Goal: Transaction & Acquisition: Purchase product/service

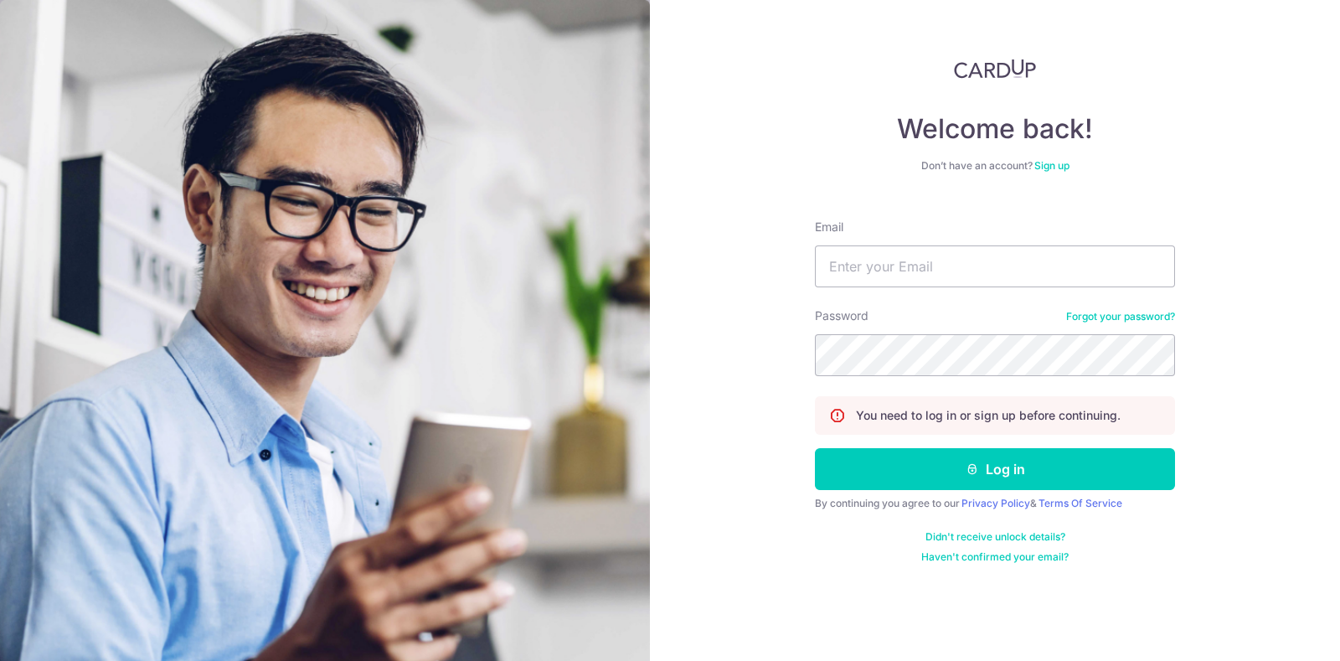
click at [0, 660] on nordpass-portal at bounding box center [0, 661] width 0 height 0
type input "[EMAIL_ADDRESS][DOMAIN_NAME]"
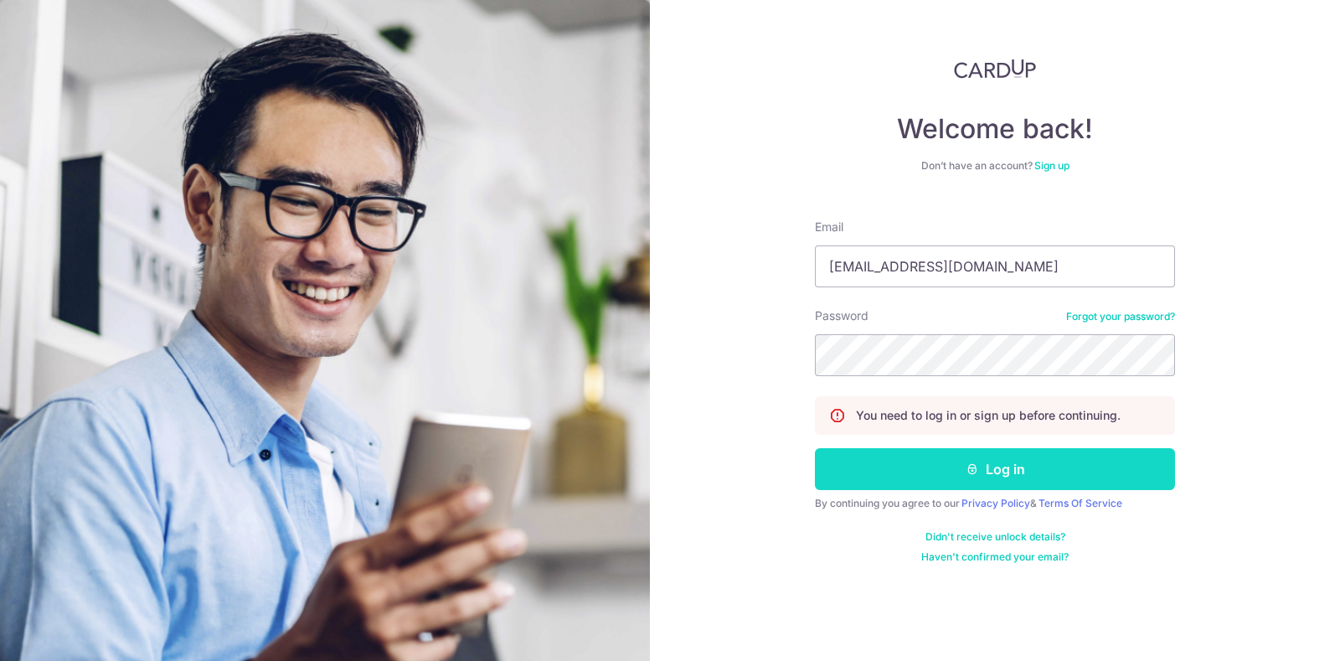
click at [987, 481] on button "Log in" at bounding box center [995, 469] width 360 height 42
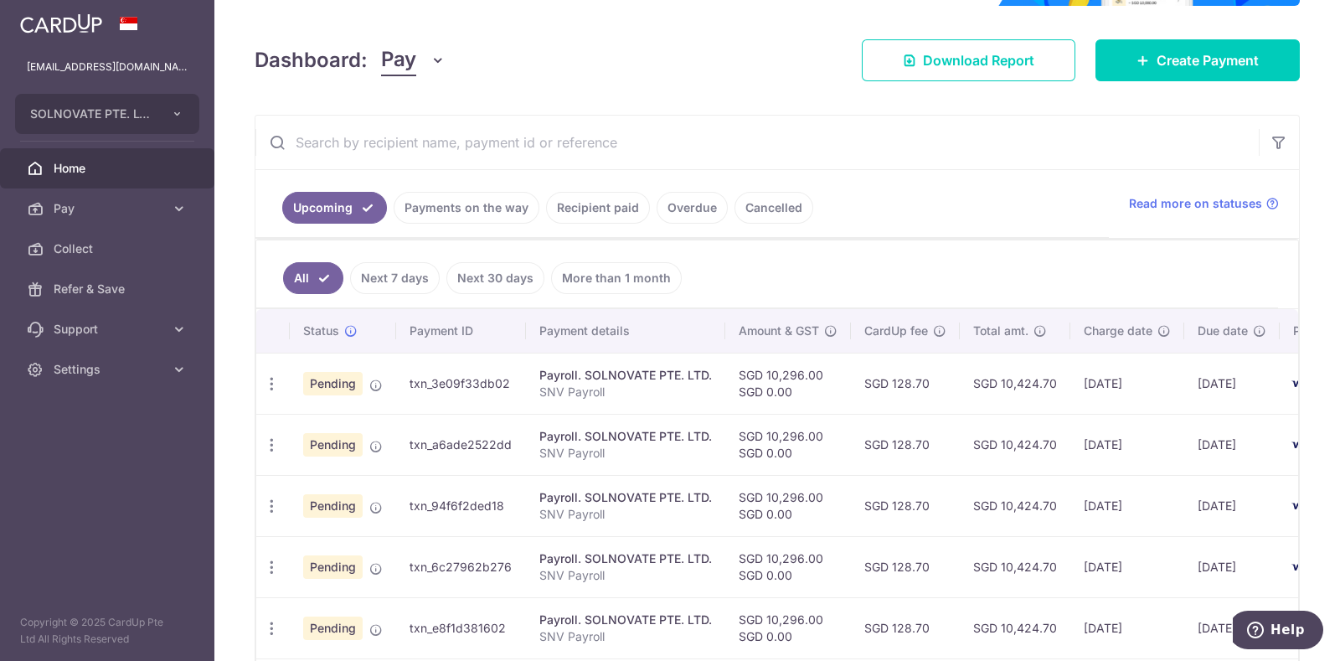
drag, startPoint x: 469, startPoint y: 213, endPoint x: 477, endPoint y: 212, distance: 8.4
click at [469, 212] on link "Payments on the way" at bounding box center [466, 208] width 146 height 32
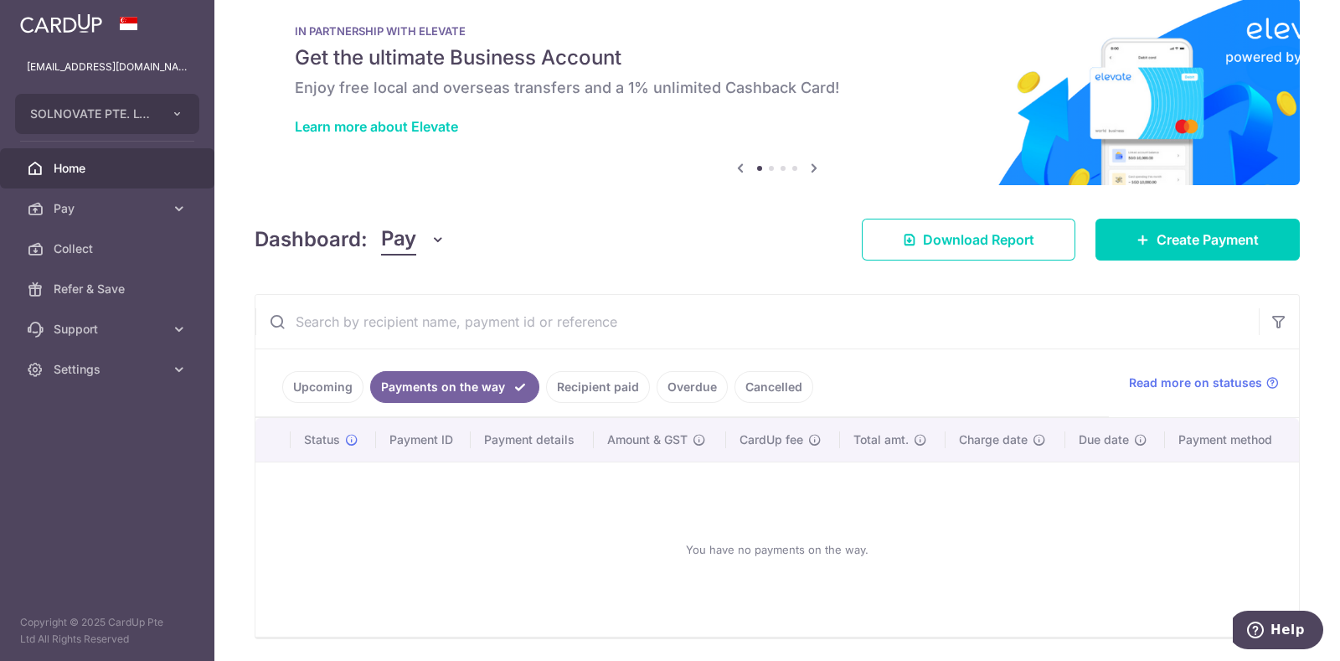
scroll to position [84, 0]
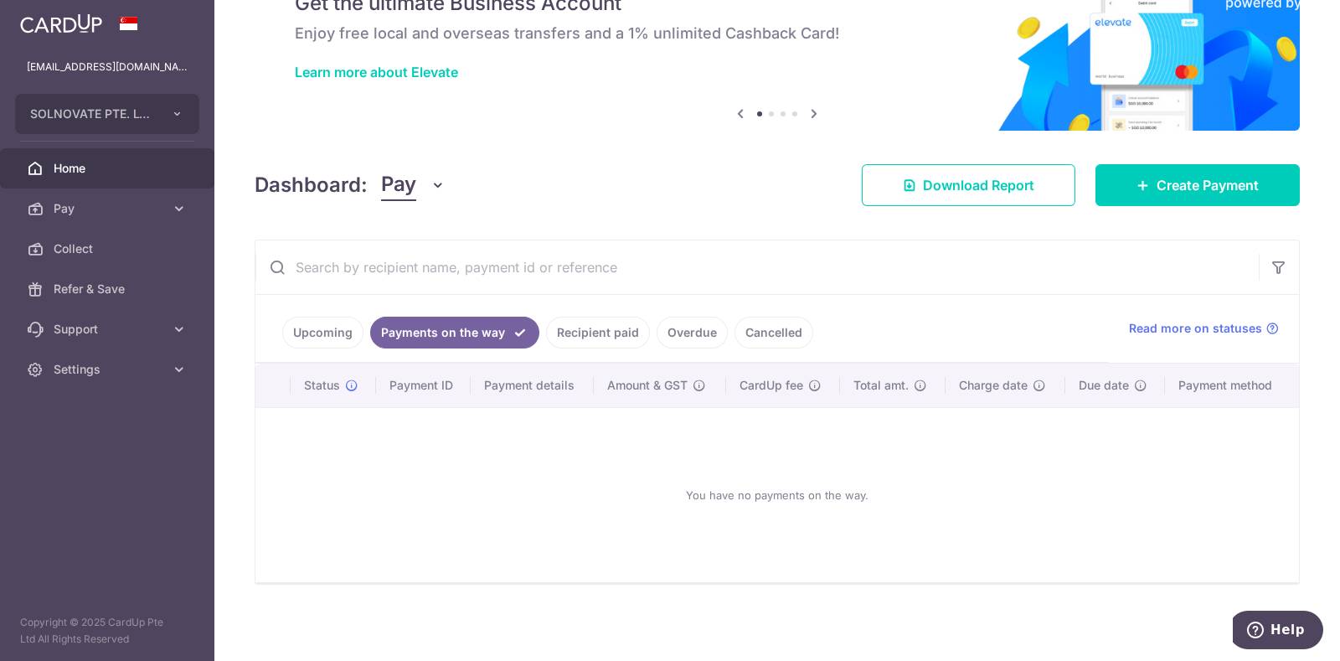
click at [576, 333] on link "Recipient paid" at bounding box center [598, 332] width 104 height 32
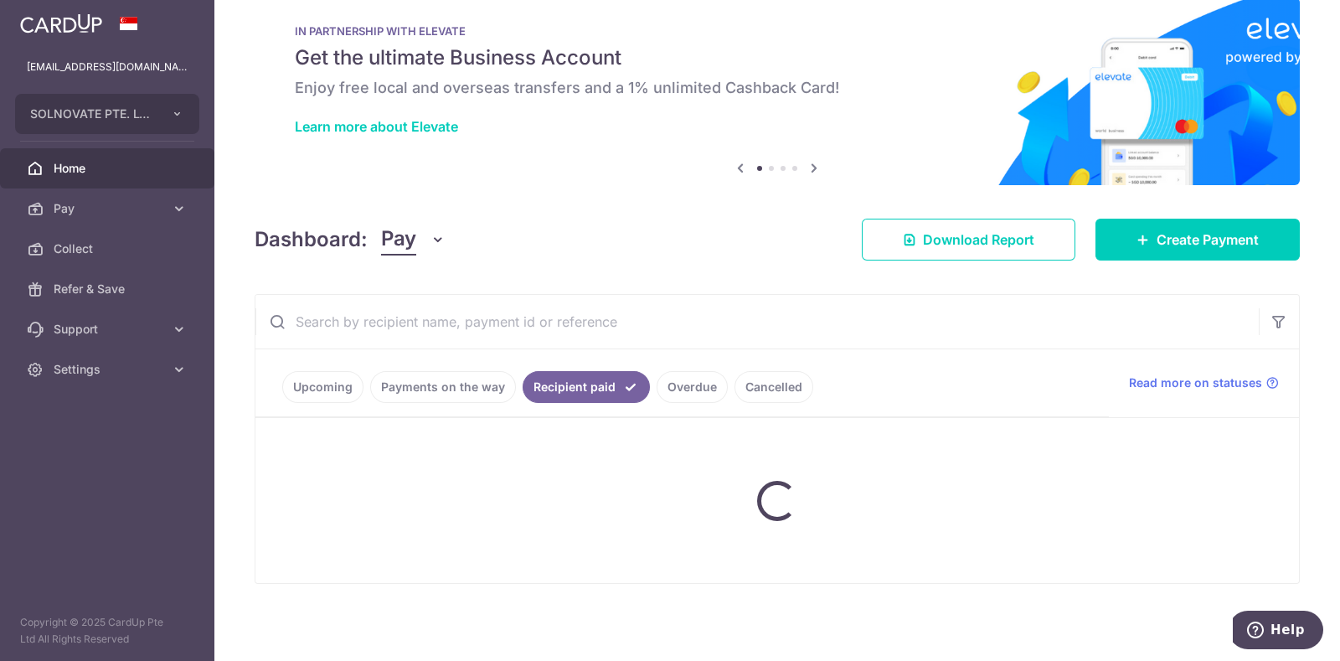
scroll to position [0, 0]
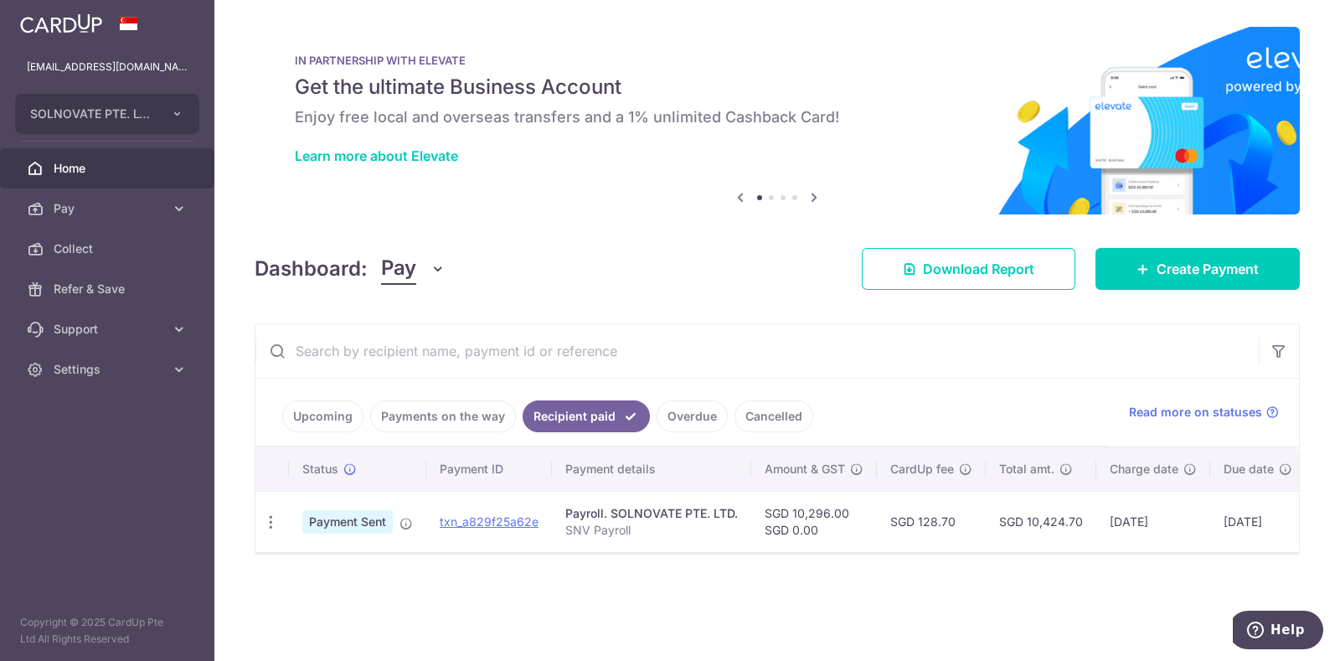
drag, startPoint x: 915, startPoint y: 514, endPoint x: 954, endPoint y: 517, distance: 39.5
click at [954, 517] on td "SGD 128.70" at bounding box center [931, 521] width 109 height 61
copy td "128.70"
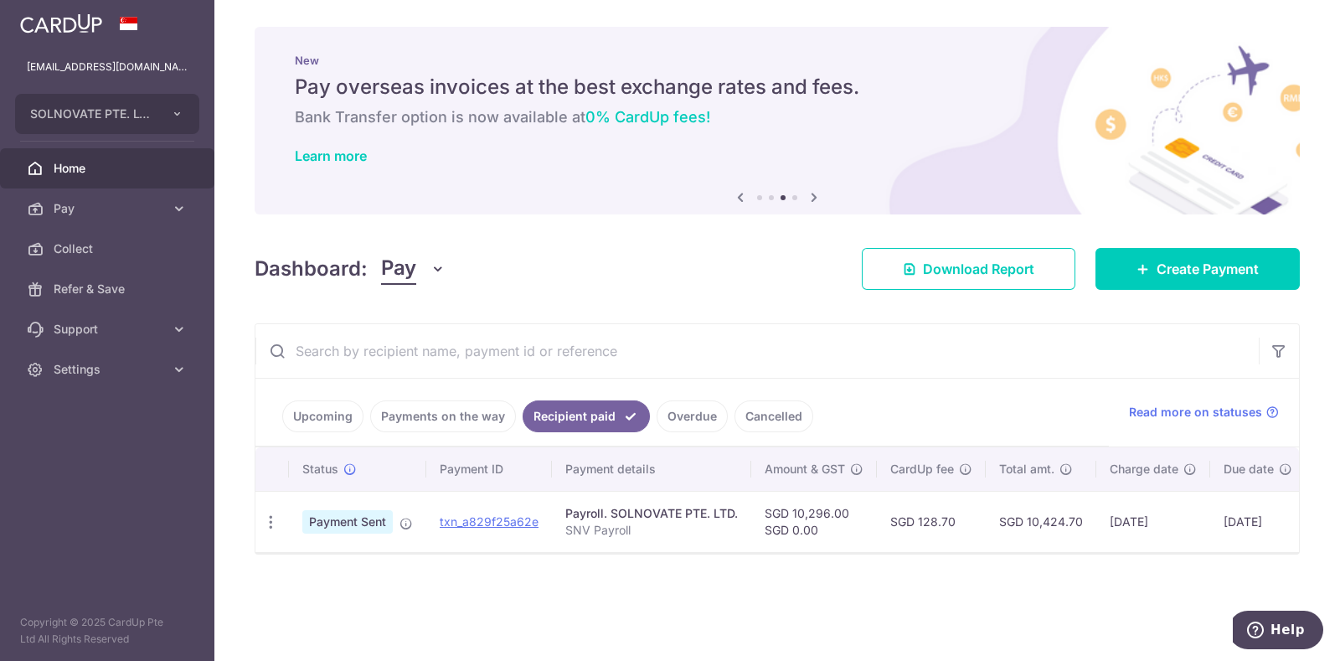
click at [321, 422] on link "Upcoming" at bounding box center [322, 416] width 81 height 32
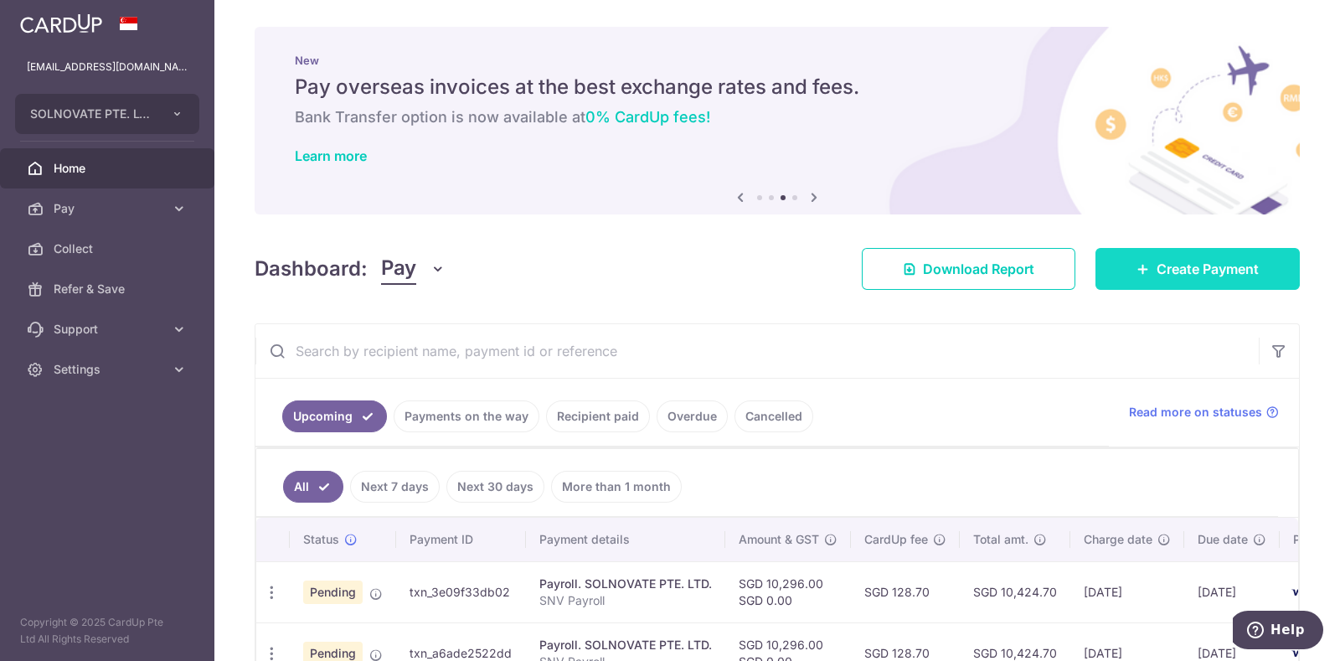
click at [1194, 270] on span "Create Payment" at bounding box center [1207, 269] width 102 height 20
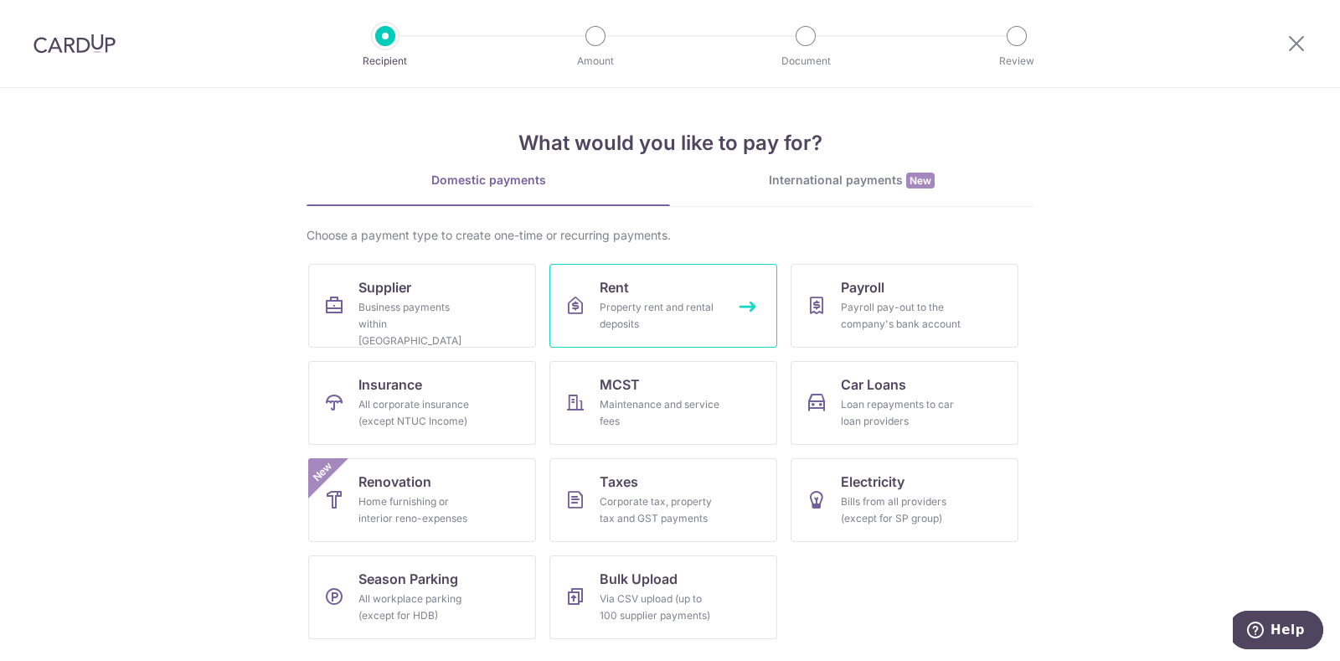
click at [641, 280] on link "Rent Property rent and rental deposits" at bounding box center [663, 306] width 228 height 84
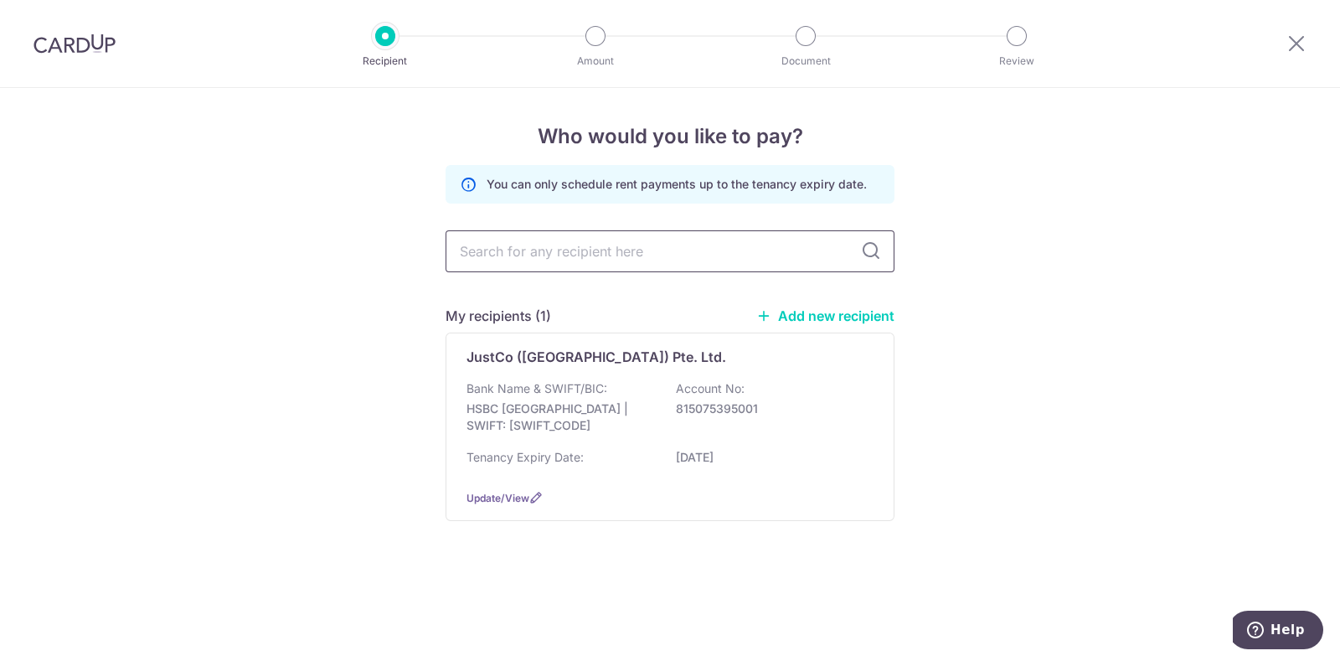
click at [603, 249] on input "text" at bounding box center [669, 251] width 449 height 42
click at [567, 383] on p "Bank Name & SWIFT/BIC:" at bounding box center [536, 388] width 141 height 17
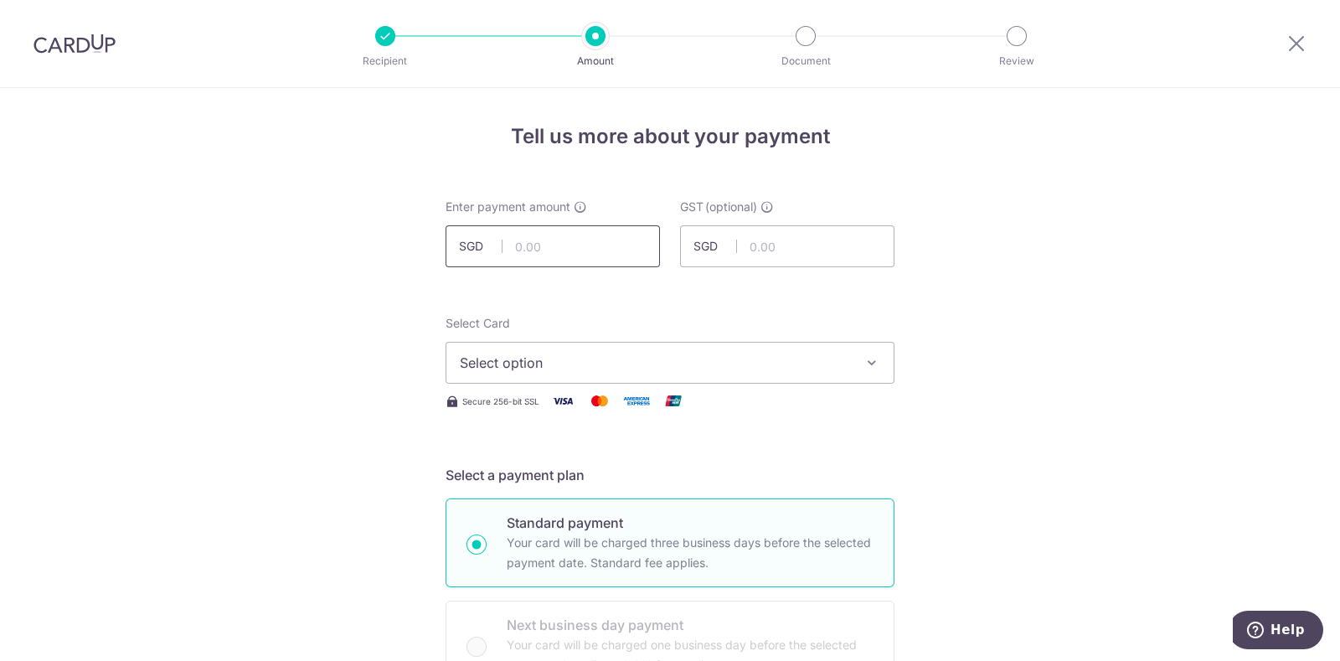
click at [563, 250] on input "text" at bounding box center [552, 246] width 214 height 42
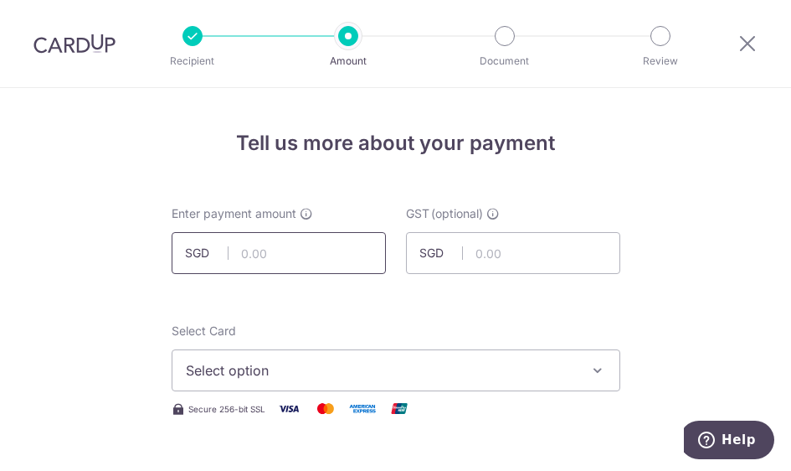
click at [285, 249] on input "text" at bounding box center [279, 253] width 214 height 42
type input "887.10"
type input "79.84"
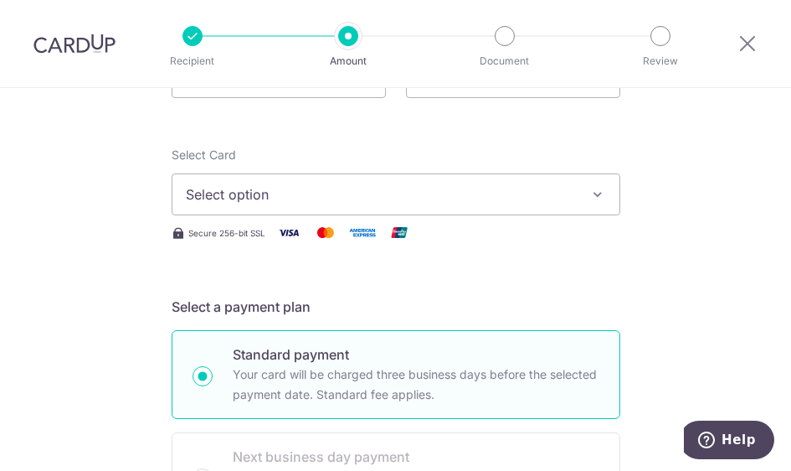
scroll to position [209, 0]
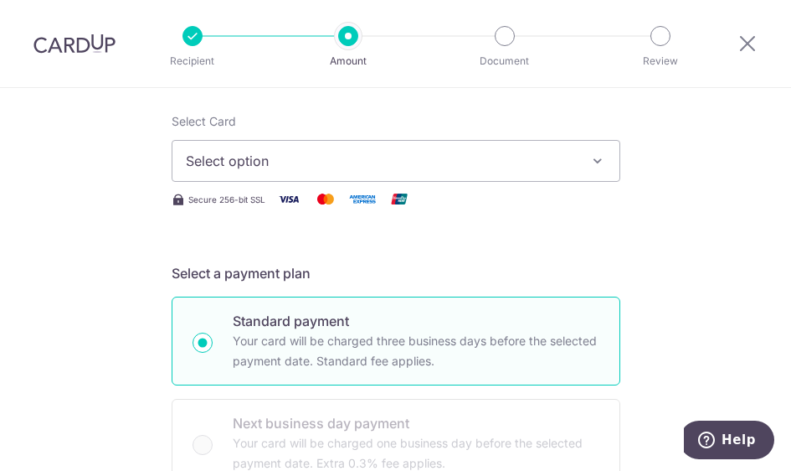
click at [408, 170] on span "Select option" at bounding box center [381, 161] width 390 height 20
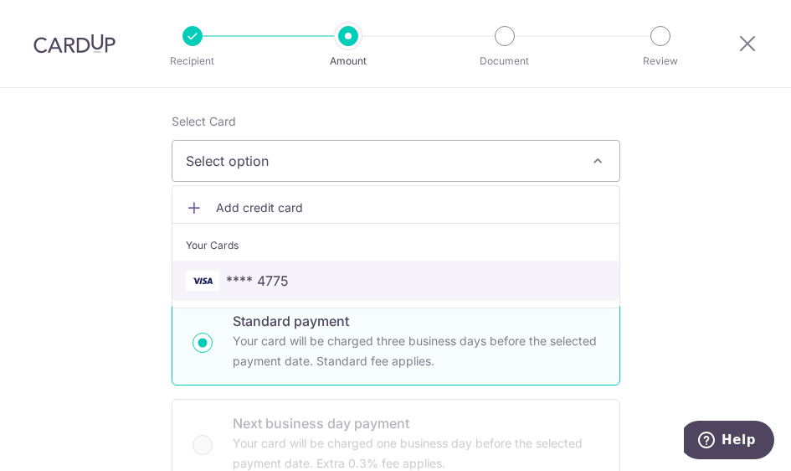
click at [378, 285] on span "**** 4775" at bounding box center [396, 280] width 420 height 20
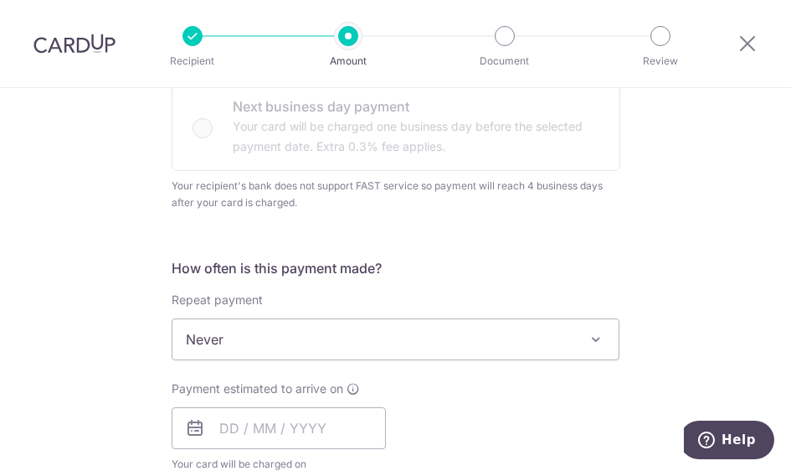
scroll to position [628, 0]
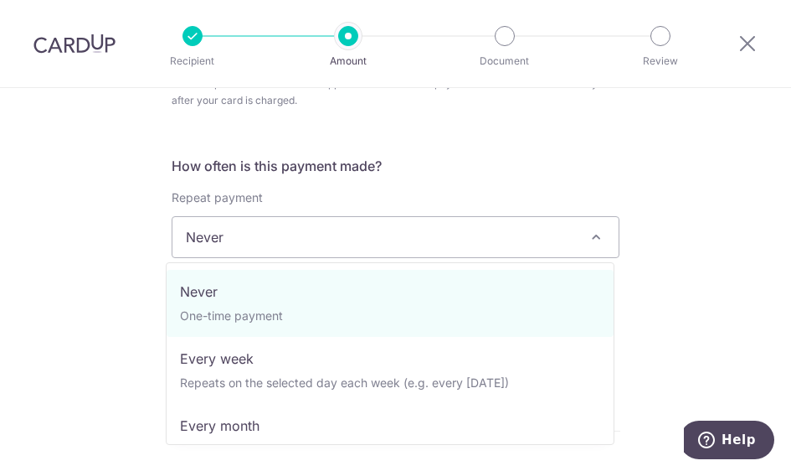
click at [335, 245] on span "Never" at bounding box center [395, 237] width 447 height 40
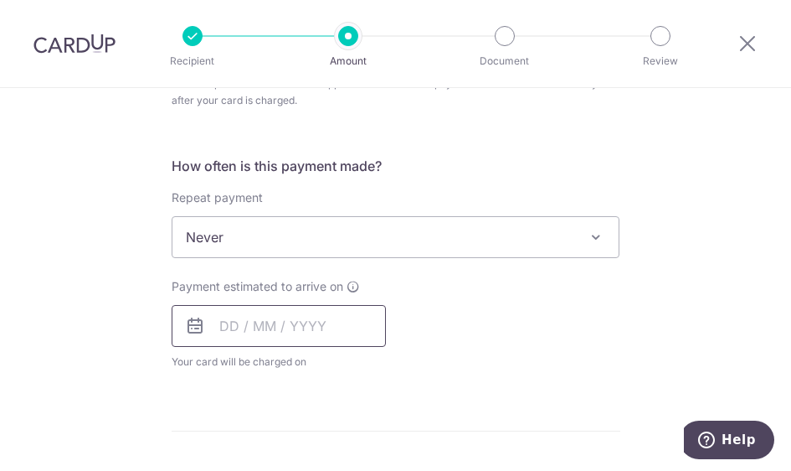
click at [226, 333] on input "text" at bounding box center [279, 326] width 214 height 42
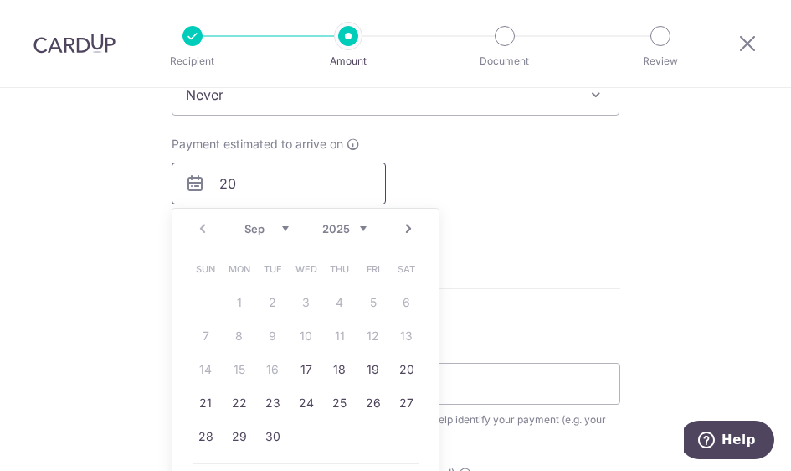
scroll to position [733, 0]
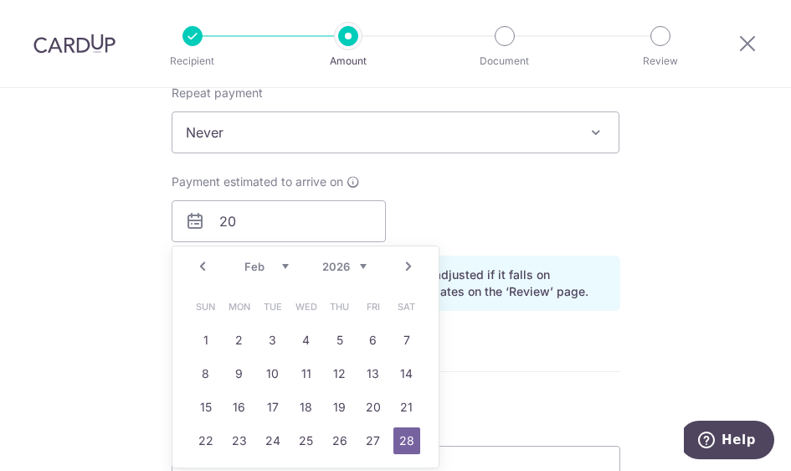
click at [198, 262] on link "Prev" at bounding box center [203, 266] width 20 height 20
click at [201, 266] on link "Prev" at bounding box center [203, 266] width 20 height 20
click at [203, 268] on link "Prev" at bounding box center [203, 266] width 20 height 20
click at [202, 268] on link "Prev" at bounding box center [203, 266] width 20 height 20
click at [203, 270] on div "Prev Next Oct Nov Dec 2025 2026 2027 2028 2029 2030 2031 2032 2033 2034 2035" at bounding box center [305, 266] width 266 height 40
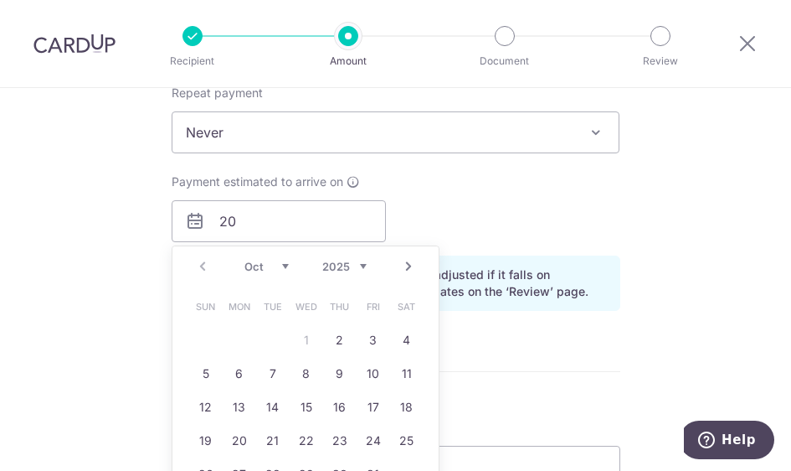
click at [199, 264] on div "Prev Next Oct Nov Dec 2025 2026 2027 2028 2029 2030 2031 2032 2033 2034 2035" at bounding box center [305, 266] width 266 height 40
click at [279, 262] on select "Oct Nov Dec" at bounding box center [266, 266] width 44 height 13
click at [239, 266] on div "Prev Next Oct Nov Dec 2025 2026 2027 2028 2029 2030 2031 2032 2033 2034 2035" at bounding box center [305, 266] width 266 height 40
click at [248, 261] on select "Oct Nov Dec" at bounding box center [266, 266] width 44 height 13
click at [244, 260] on select "Oct Nov Dec" at bounding box center [266, 266] width 44 height 13
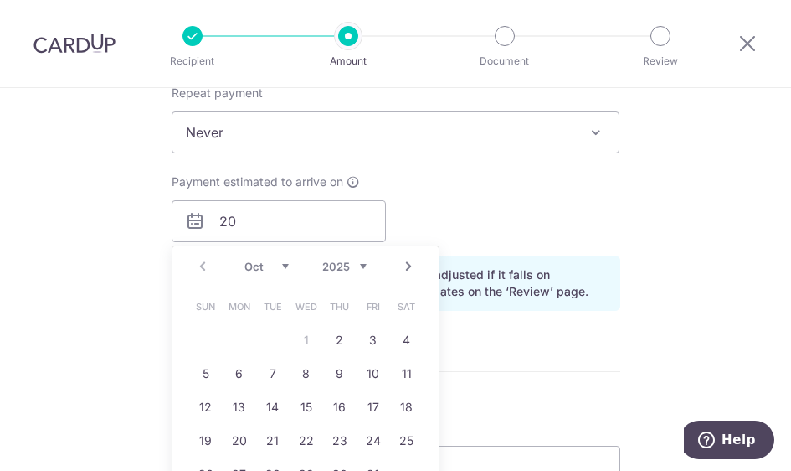
click at [298, 345] on table "Sun Mon Tue Wed Thu Fri Sat 1 2 3 4 5 6 7 8 9 10 11 12 13 14 15 16 17 18 19 20 …" at bounding box center [306, 390] width 234 height 201
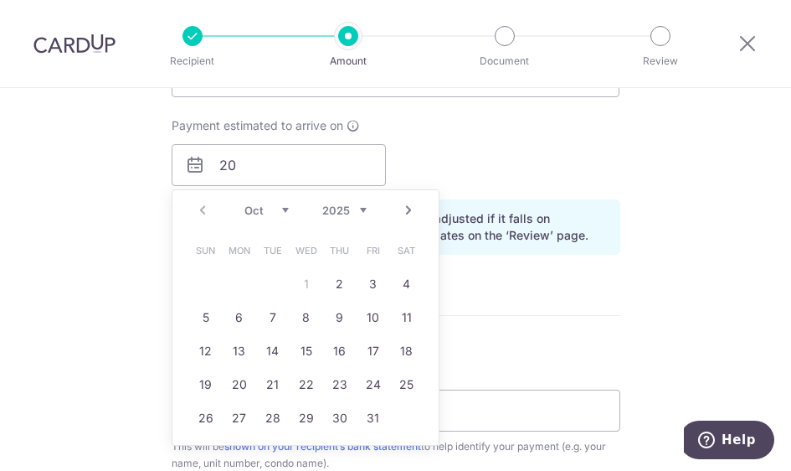
scroll to position [837, 0]
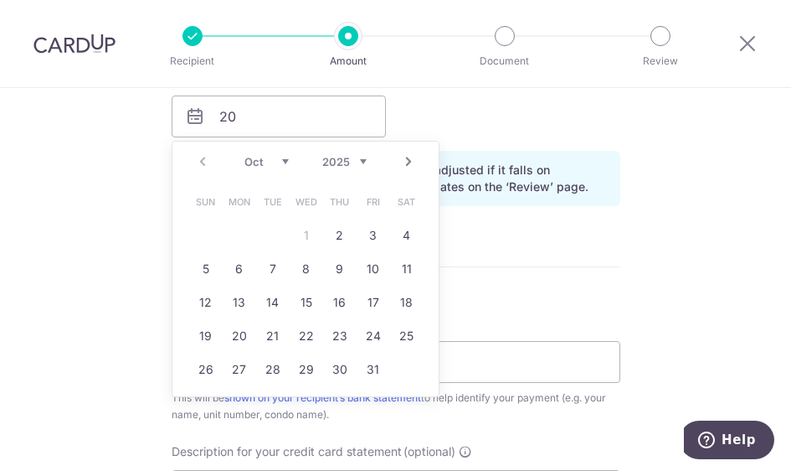
click at [298, 236] on table "Sun Mon Tue Wed Thu Fri Sat 1 2 3 4 5 6 7 8 9 10 11 12 13 14 15 16 17 18 19 20 …" at bounding box center [306, 285] width 234 height 201
click at [332, 239] on link "2" at bounding box center [340, 235] width 27 height 27
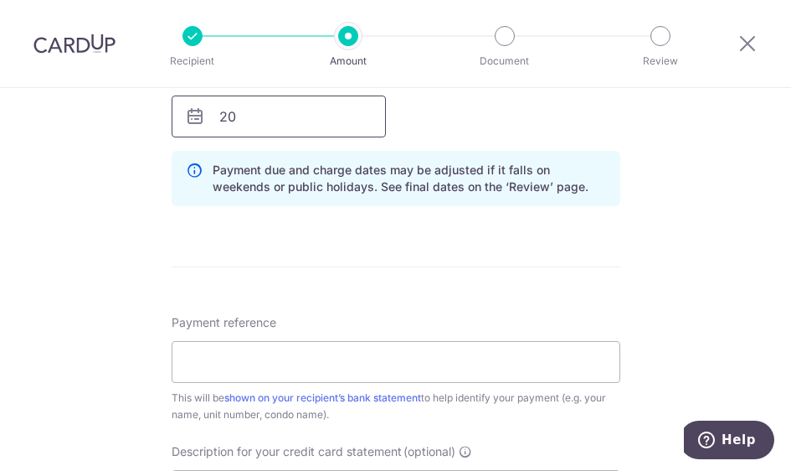
click at [299, 126] on input "20" at bounding box center [279, 116] width 214 height 42
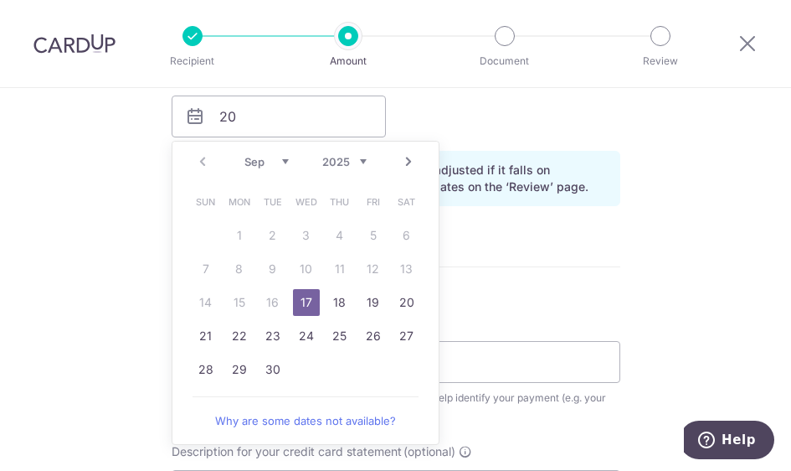
click at [399, 168] on link "Next" at bounding box center [409, 162] width 20 height 20
click at [306, 233] on link "1" at bounding box center [306, 235] width 27 height 27
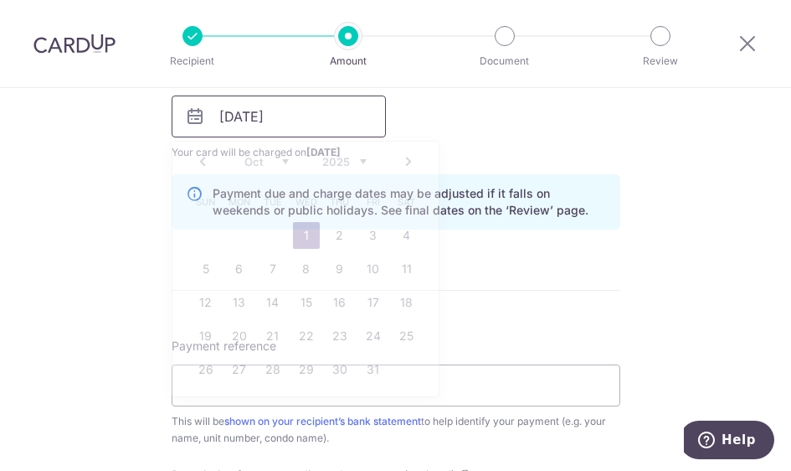
click at [318, 114] on input "01/10/2025" at bounding box center [279, 116] width 214 height 42
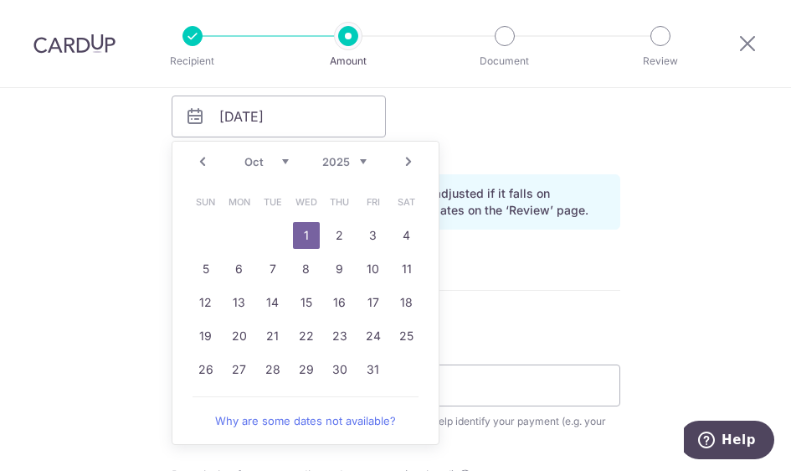
click at [202, 157] on link "Prev" at bounding box center [203, 162] width 20 height 20
click at [247, 370] on link "29" at bounding box center [239, 369] width 27 height 27
type input "29/09/2025"
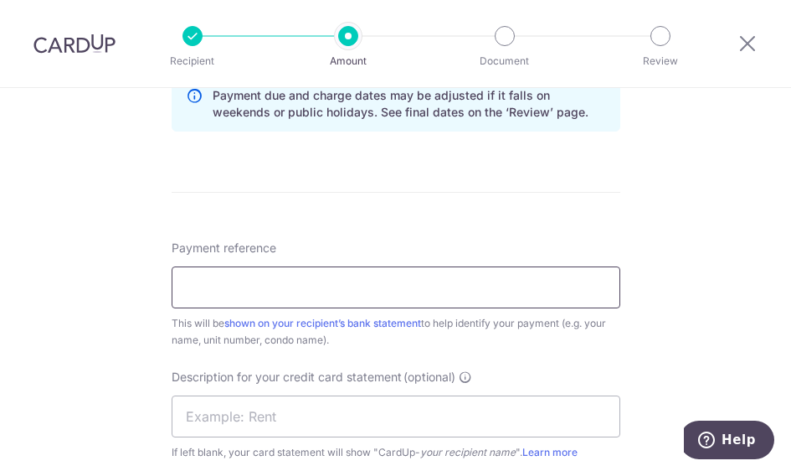
scroll to position [942, 0]
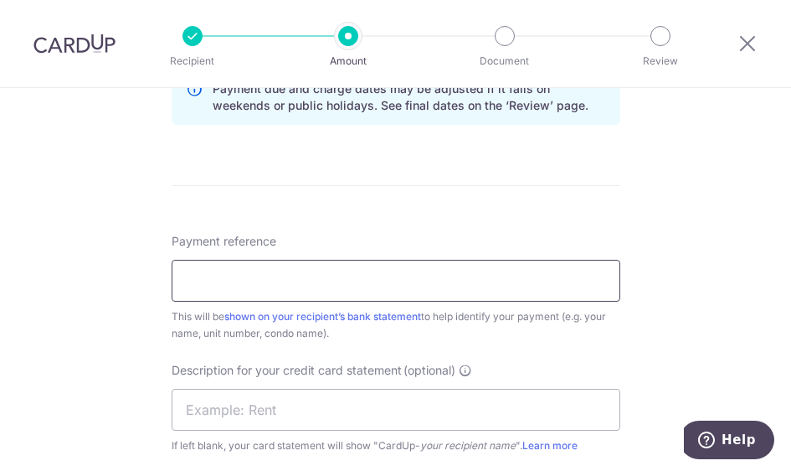
click at [268, 291] on input "Payment reference" at bounding box center [396, 281] width 449 height 42
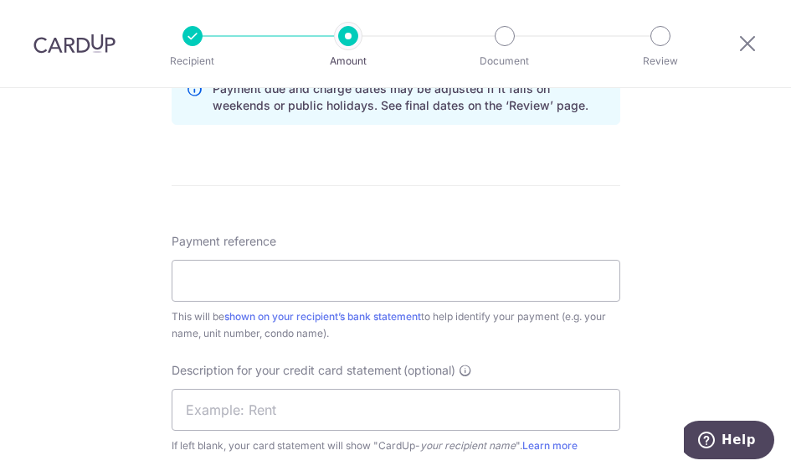
click at [290, 310] on div "This will be shown on your recipient’s bank statement to help identify your pay…" at bounding box center [396, 324] width 449 height 33
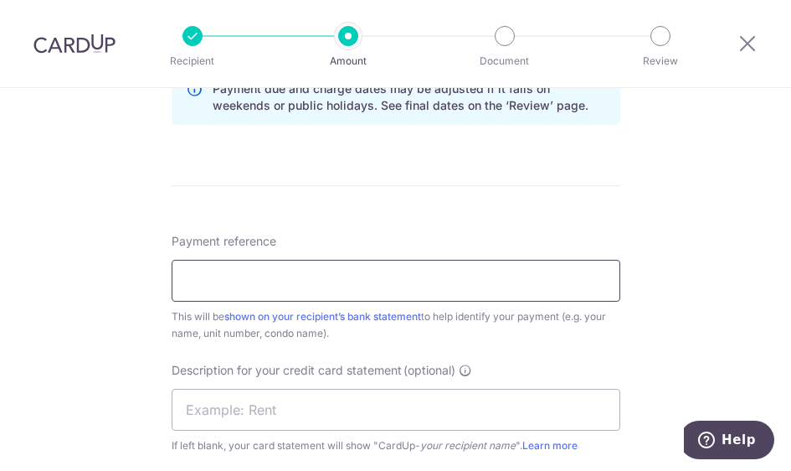
click at [290, 290] on input "Payment reference" at bounding box center [396, 281] width 449 height 42
paste input "SG-JCS-084704"
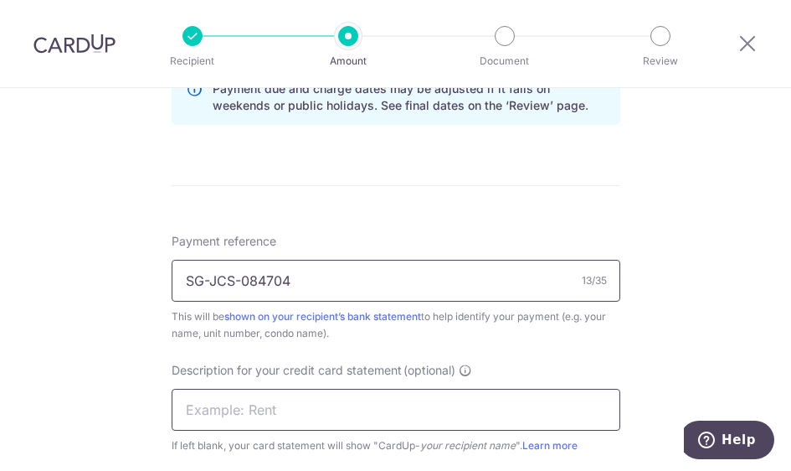
type input "SG-JCS-084704"
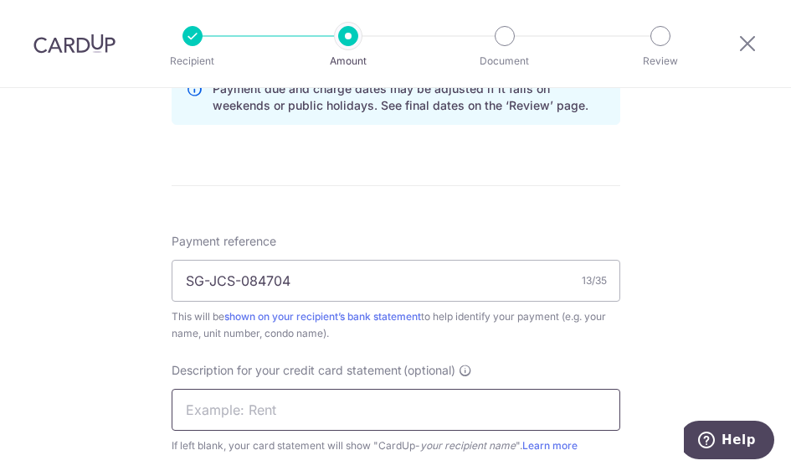
click at [279, 417] on input "text" at bounding box center [396, 409] width 449 height 42
type input "j"
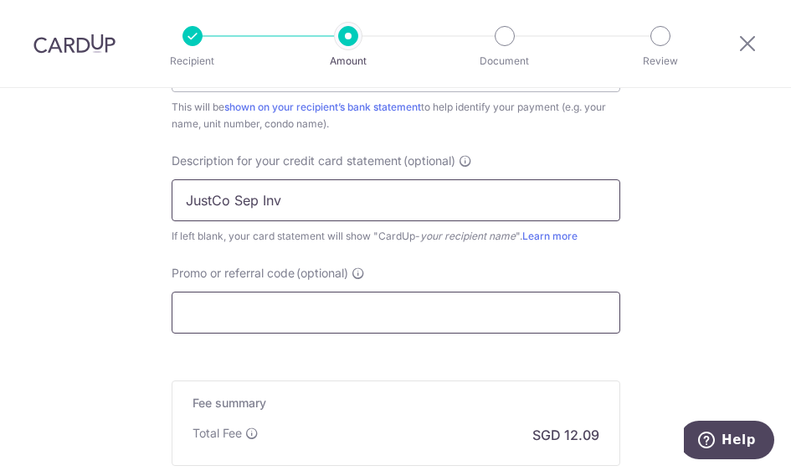
type input "JustCo Sep Inv"
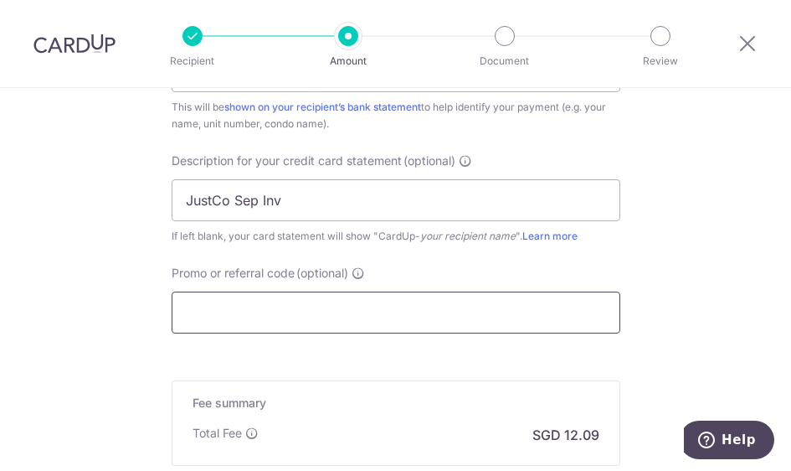
click at [337, 312] on input "Promo or referral code (optional)" at bounding box center [396, 312] width 449 height 42
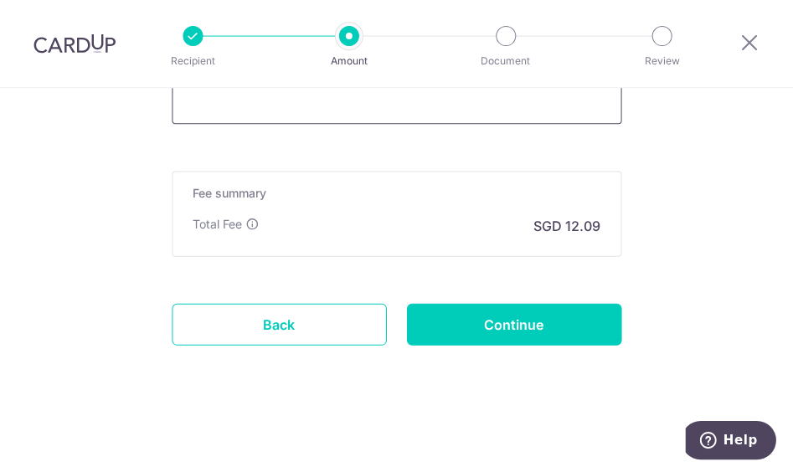
scroll to position [1355, 0]
